Goal: Task Accomplishment & Management: Manage account settings

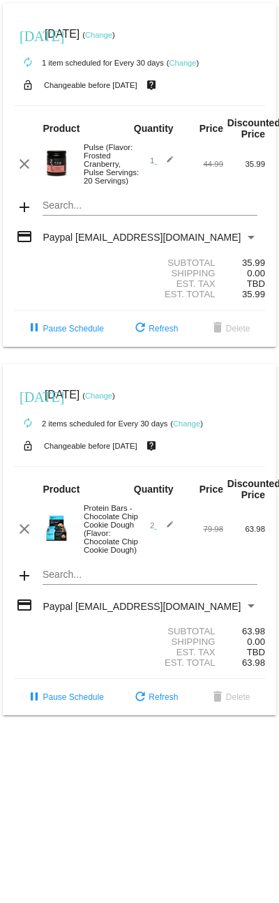
click at [112, 400] on link "Change" at bounding box center [98, 395] width 27 height 8
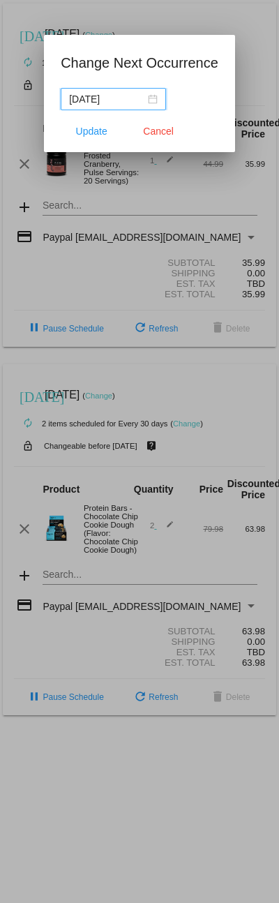
click at [148, 99] on div "[DATE]" at bounding box center [113, 98] width 89 height 15
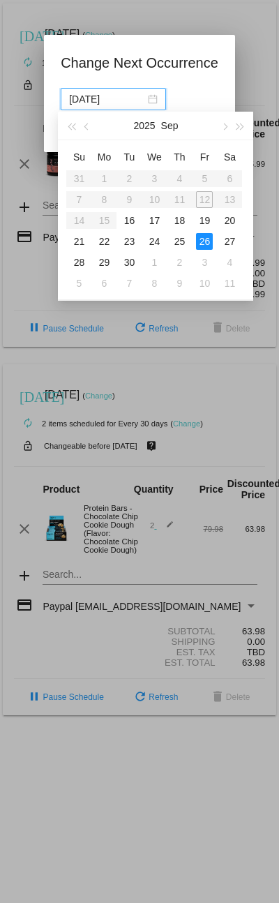
click at [214, 128] on div "[DATE]" at bounding box center [155, 126] width 121 height 28
click at [224, 121] on button "button" at bounding box center [224, 126] width 15 height 28
click at [103, 218] on div "13" at bounding box center [104, 220] width 17 height 17
type input "[DATE]"
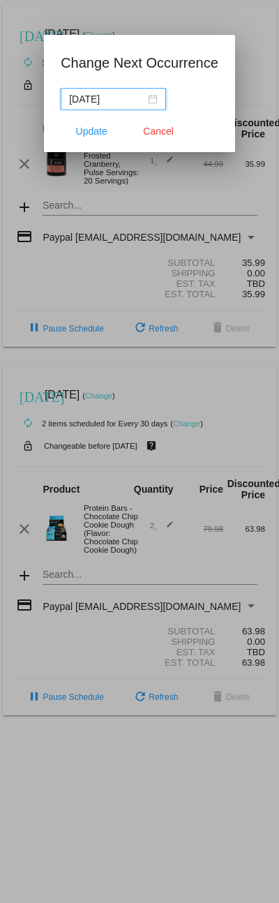
click at [90, 126] on span "Update" at bounding box center [91, 131] width 31 height 11
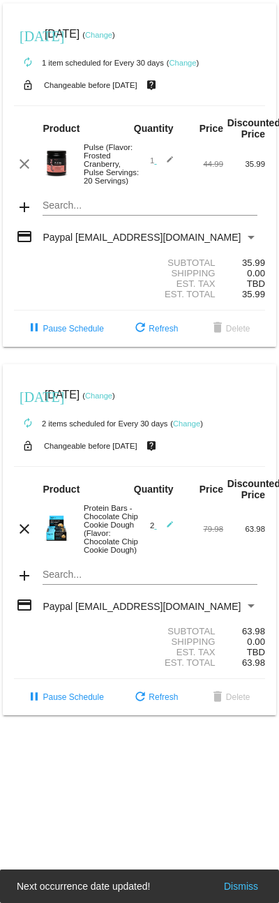
click at [112, 34] on link "Change" at bounding box center [98, 35] width 27 height 8
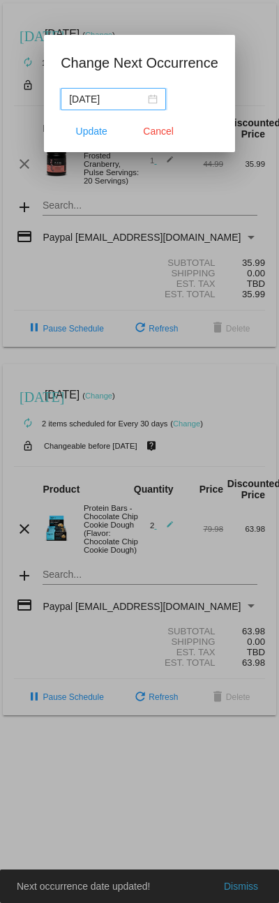
click at [149, 94] on div "[DATE]" at bounding box center [113, 98] width 89 height 15
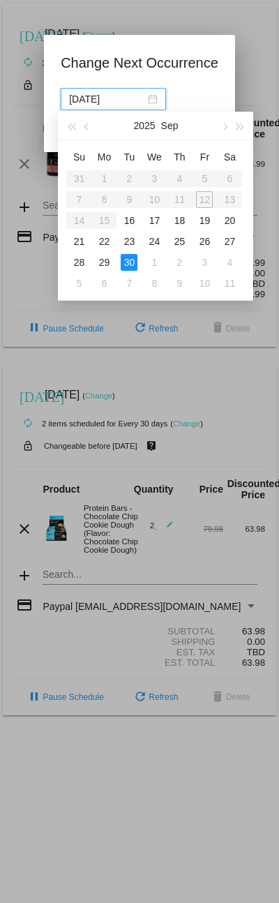
click at [218, 122] on button "button" at bounding box center [224, 126] width 15 height 28
click at [105, 216] on div "13" at bounding box center [104, 220] width 17 height 17
type input "[DATE]"
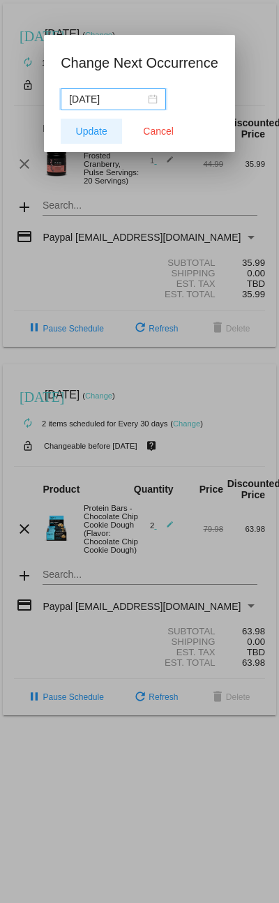
click at [93, 128] on span "Update" at bounding box center [91, 131] width 31 height 11
